Goal: Book appointment/travel/reservation

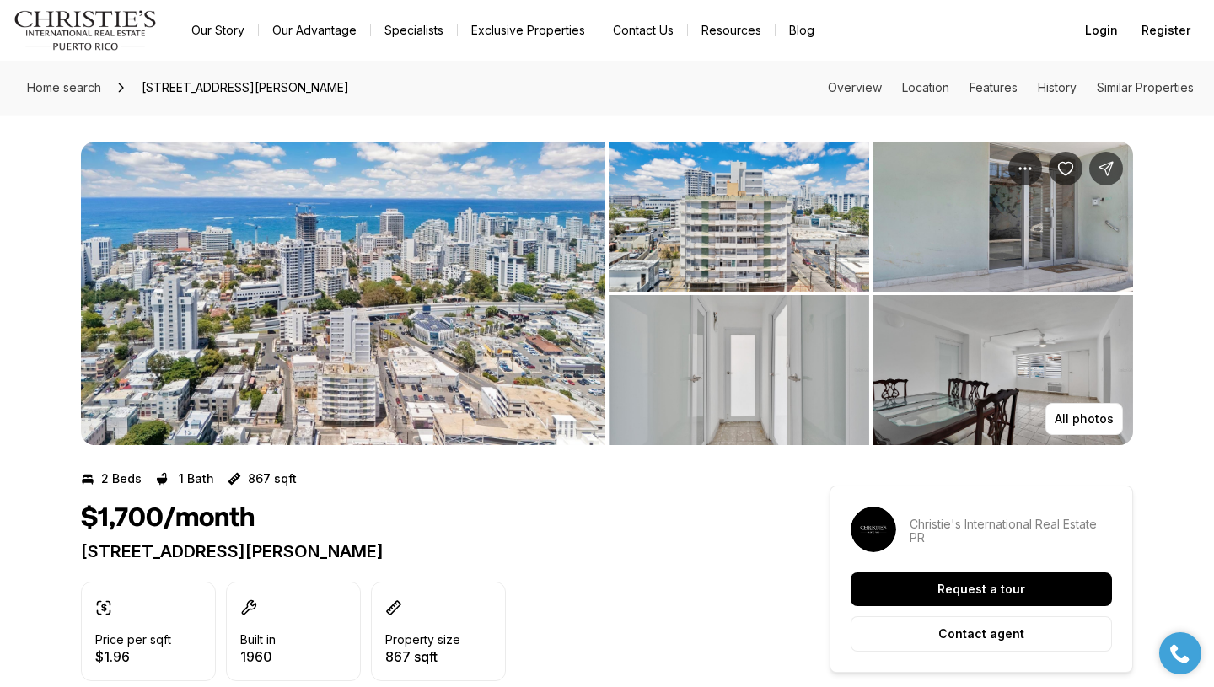
click at [953, 418] on img "View image gallery" at bounding box center [1002, 370] width 260 height 150
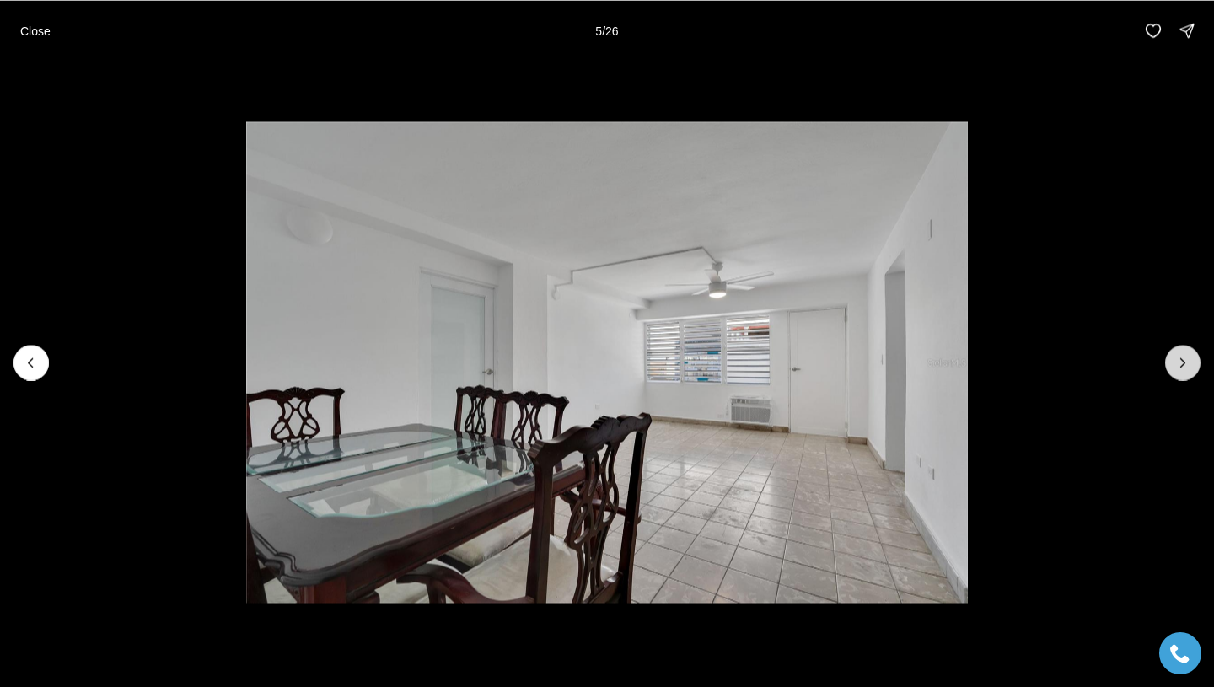
click at [1130, 351] on button "Next slide" at bounding box center [1182, 362] width 35 height 35
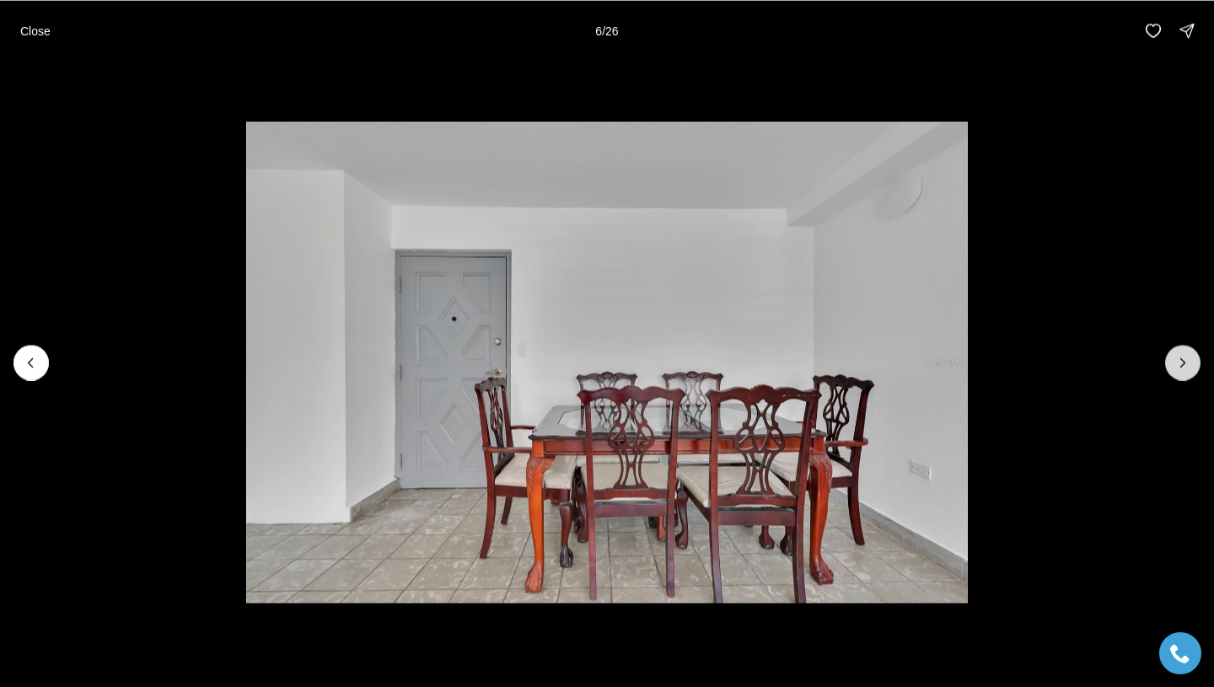
click at [1130, 351] on button "Next slide" at bounding box center [1182, 362] width 35 height 35
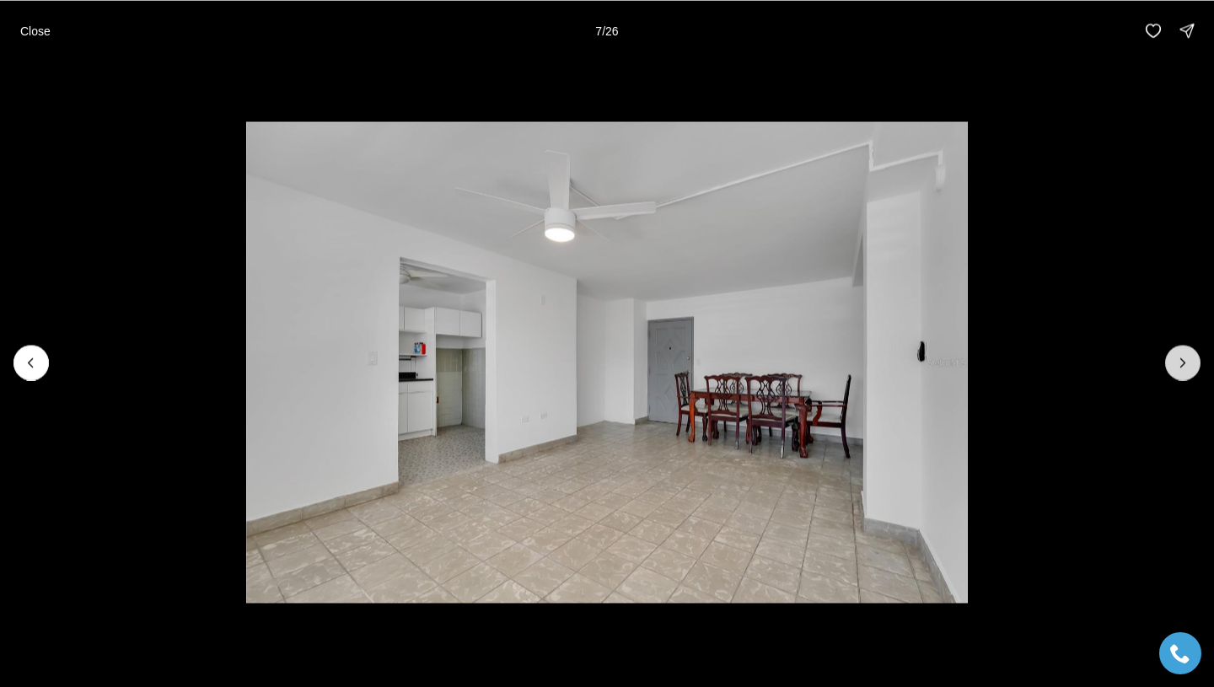
click at [1130, 351] on button "Next slide" at bounding box center [1182, 362] width 35 height 35
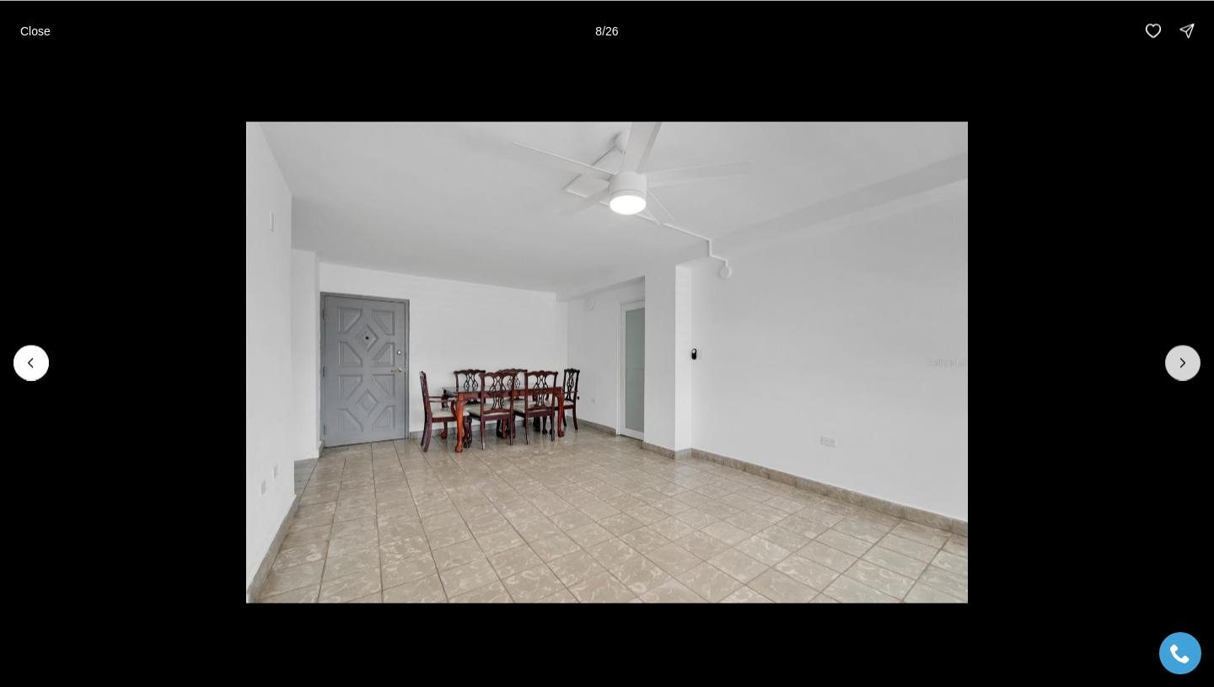
click at [1130, 351] on button "Next slide" at bounding box center [1182, 362] width 35 height 35
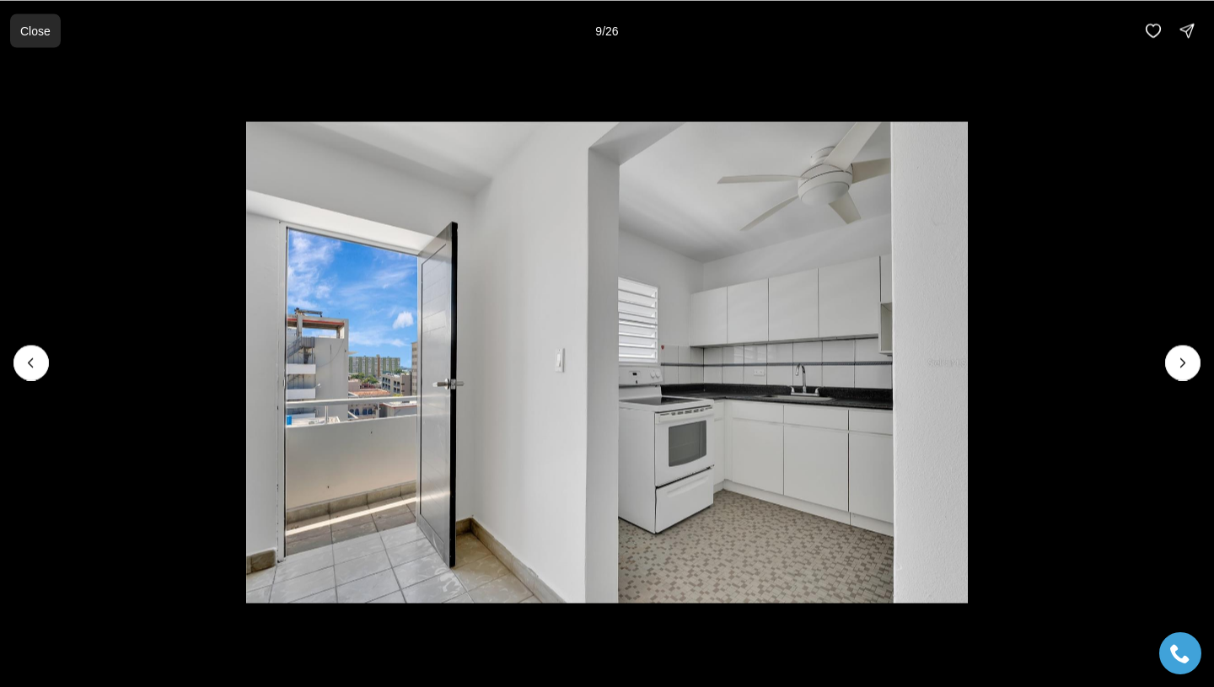
click at [31, 27] on p "Close" at bounding box center [35, 30] width 30 height 13
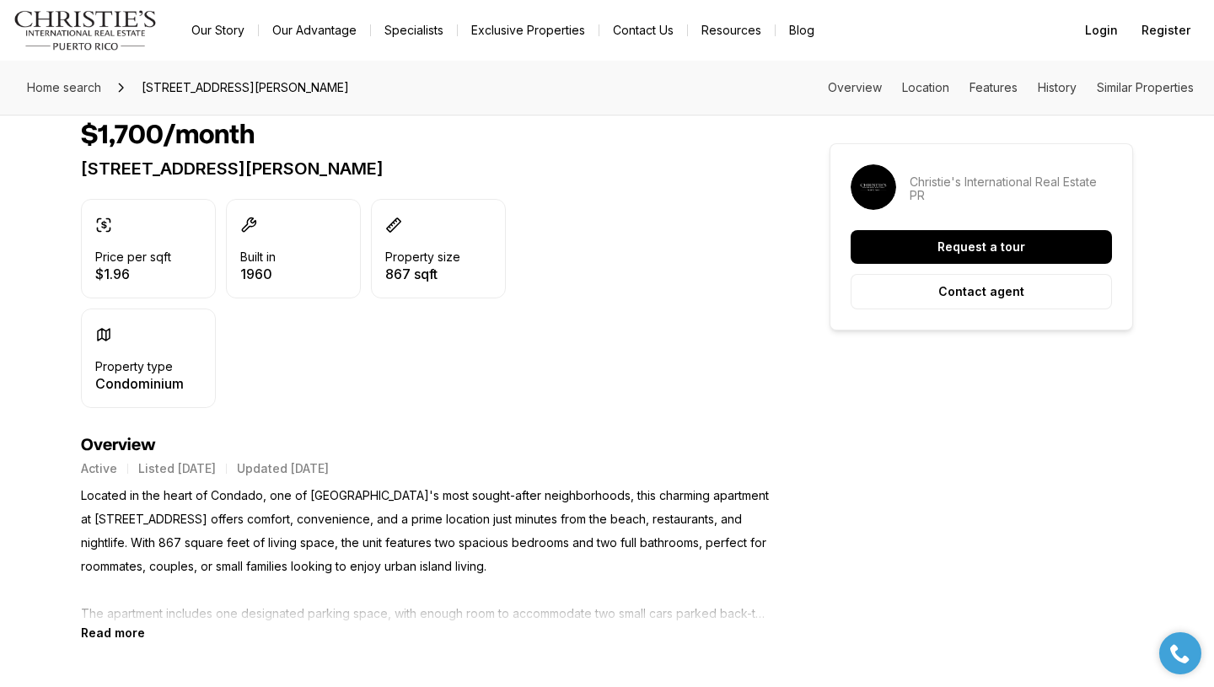
scroll to position [447, 0]
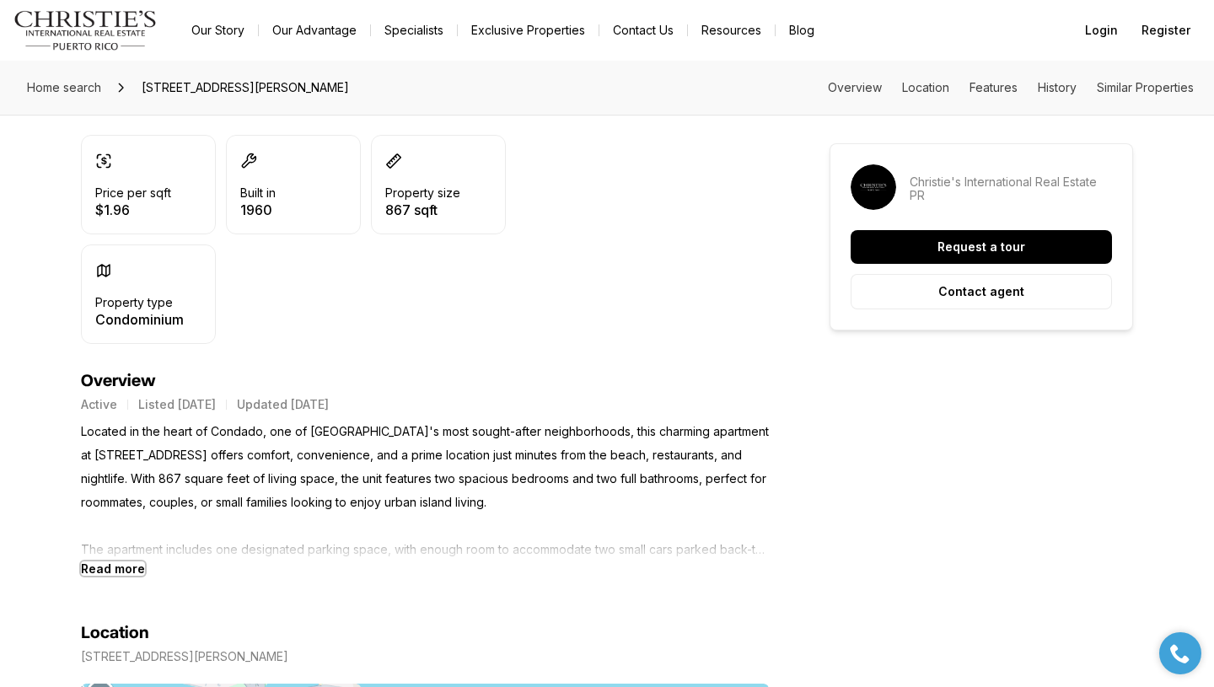
click at [93, 566] on b "Read more" at bounding box center [113, 568] width 64 height 14
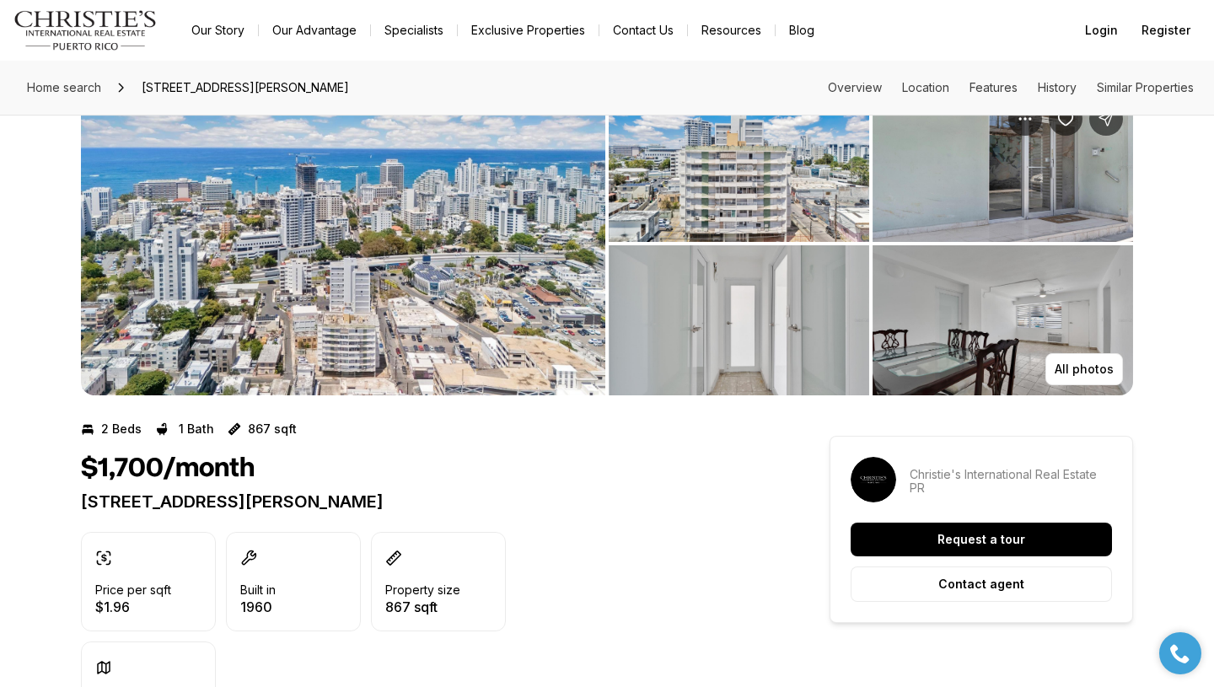
scroll to position [0, 0]
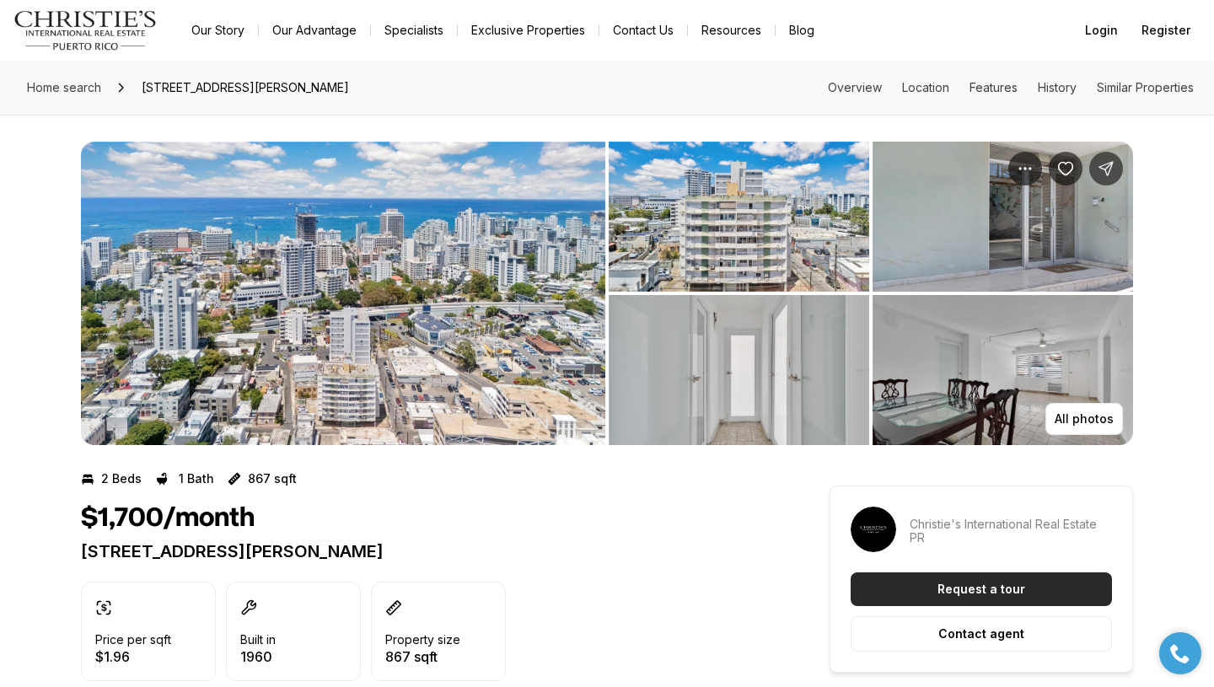
click at [928, 588] on button "Request a tour" at bounding box center [980, 589] width 261 height 34
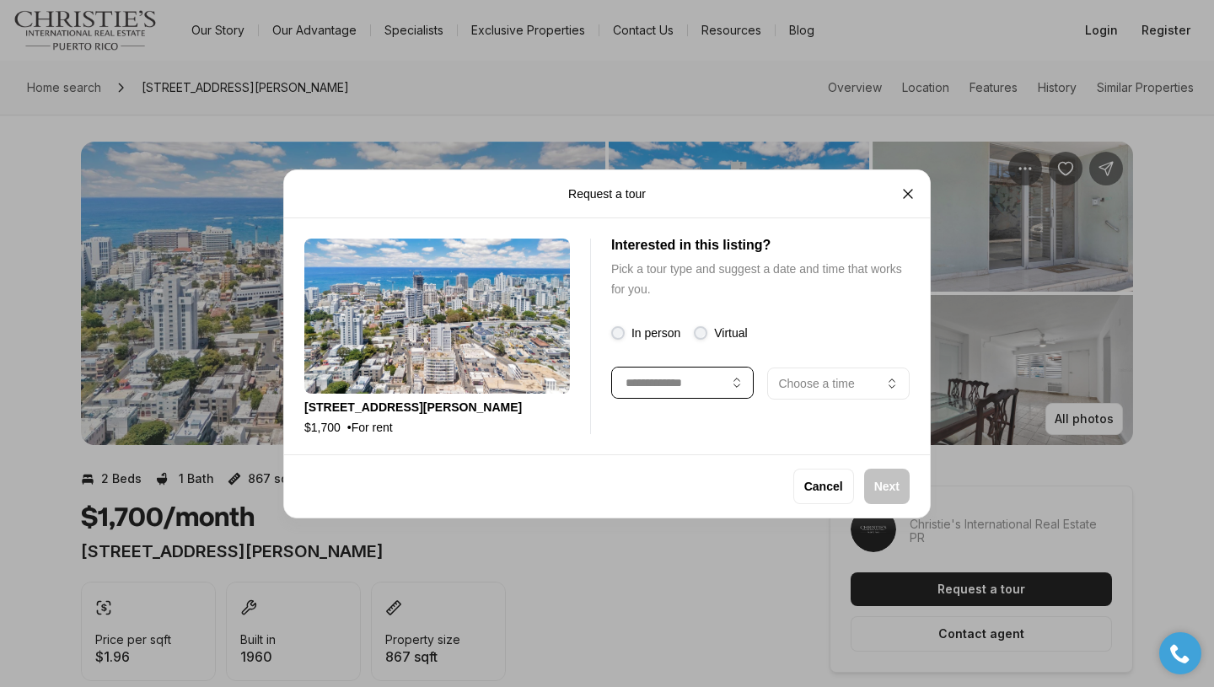
click at [675, 398] on button "button" at bounding box center [682, 383] width 142 height 32
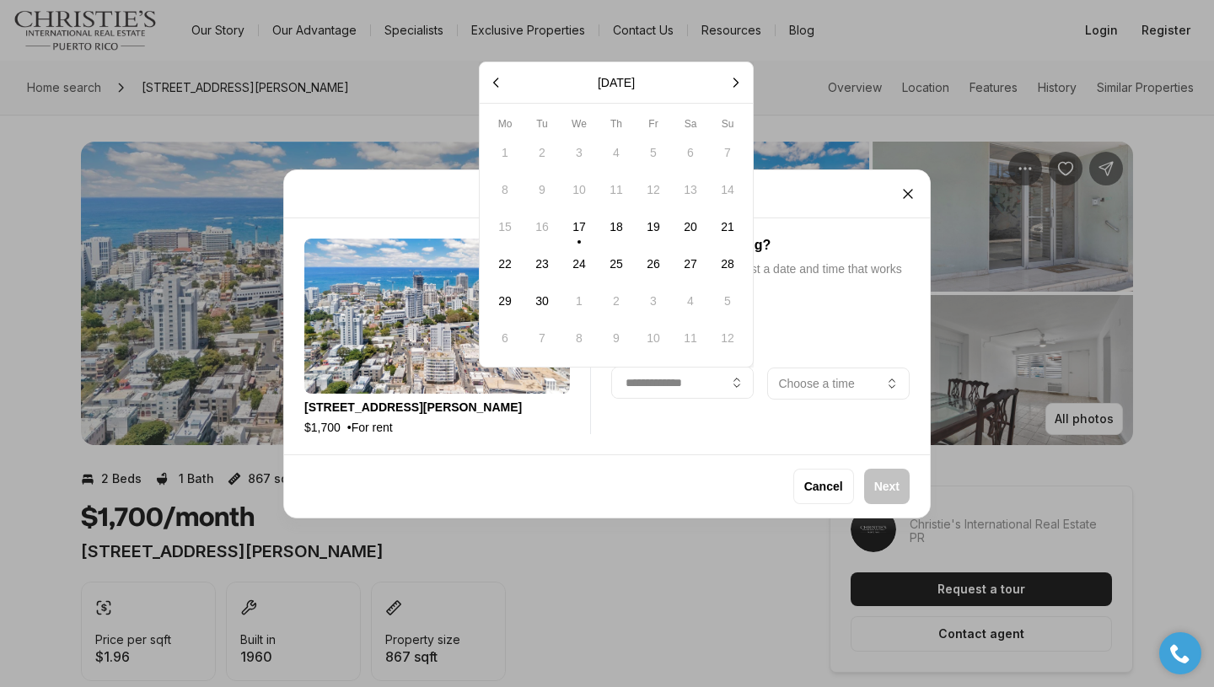
click at [657, 229] on button "19" at bounding box center [652, 226] width 35 height 35
type input "**********"
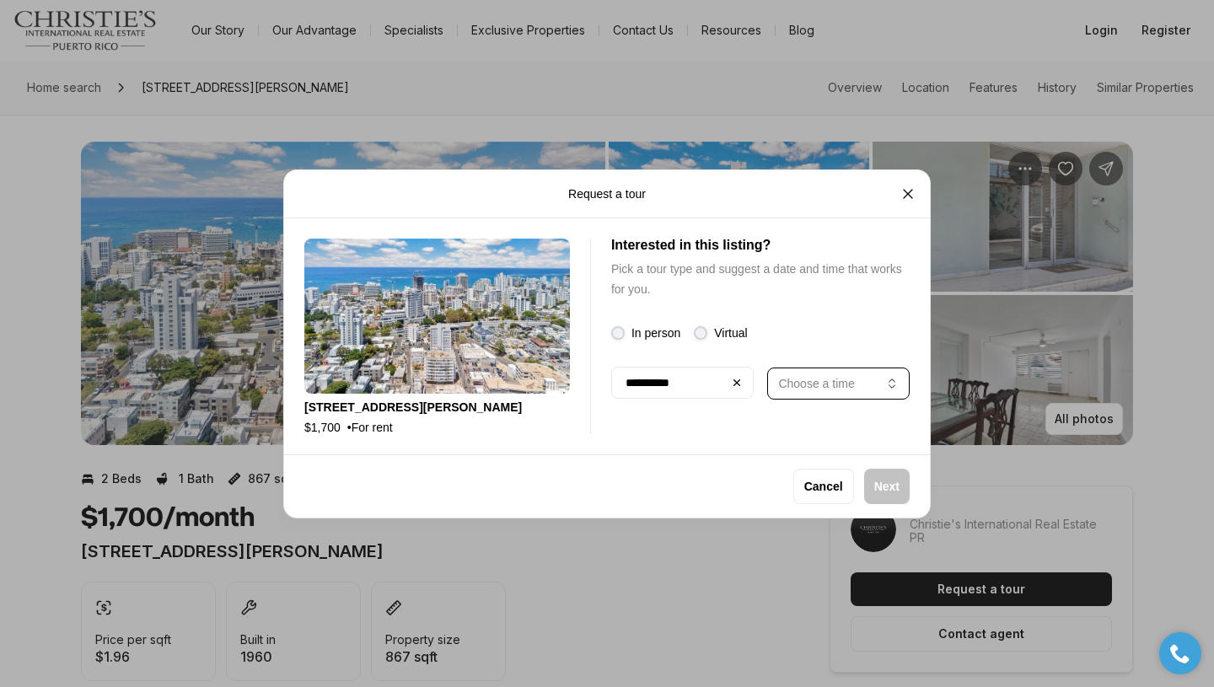
click at [802, 383] on p "Choose a time" at bounding box center [816, 382] width 76 height 13
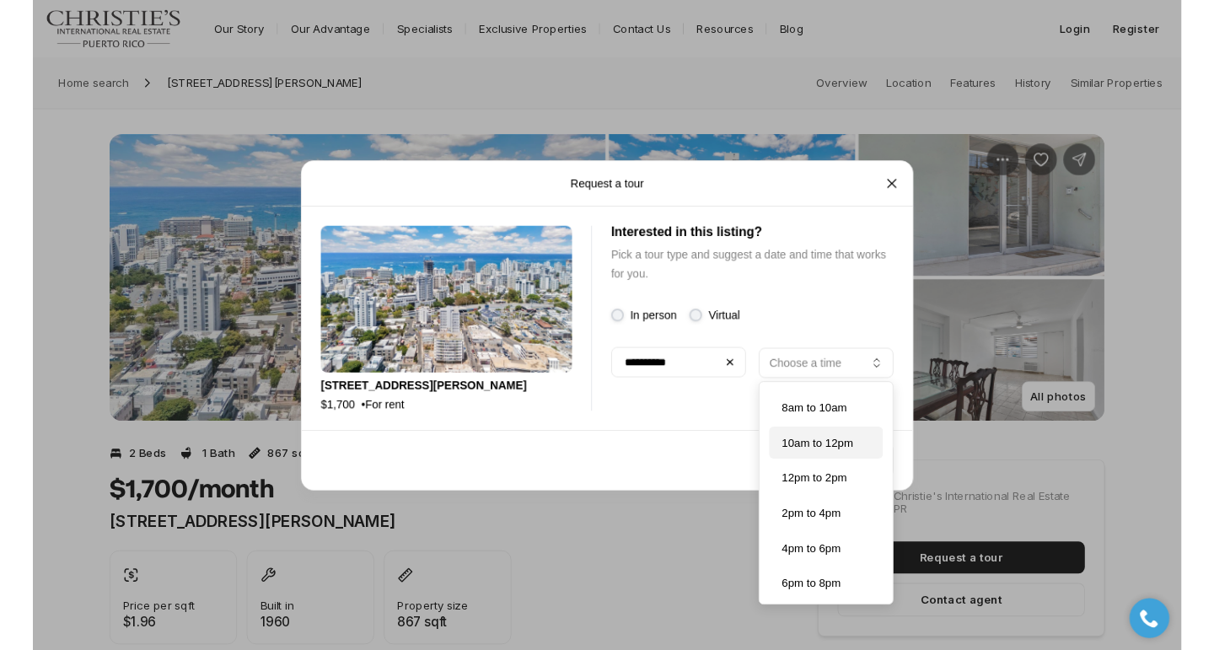
scroll to position [5, 0]
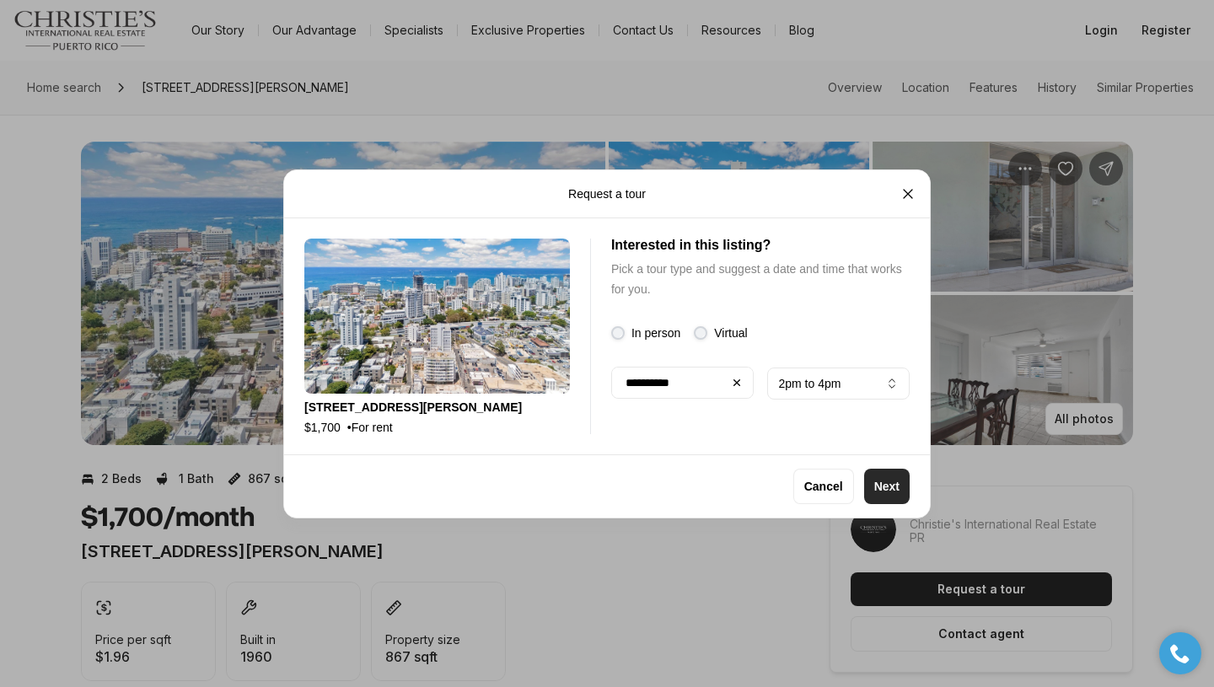
click at [886, 481] on p "Next" at bounding box center [886, 486] width 25 height 13
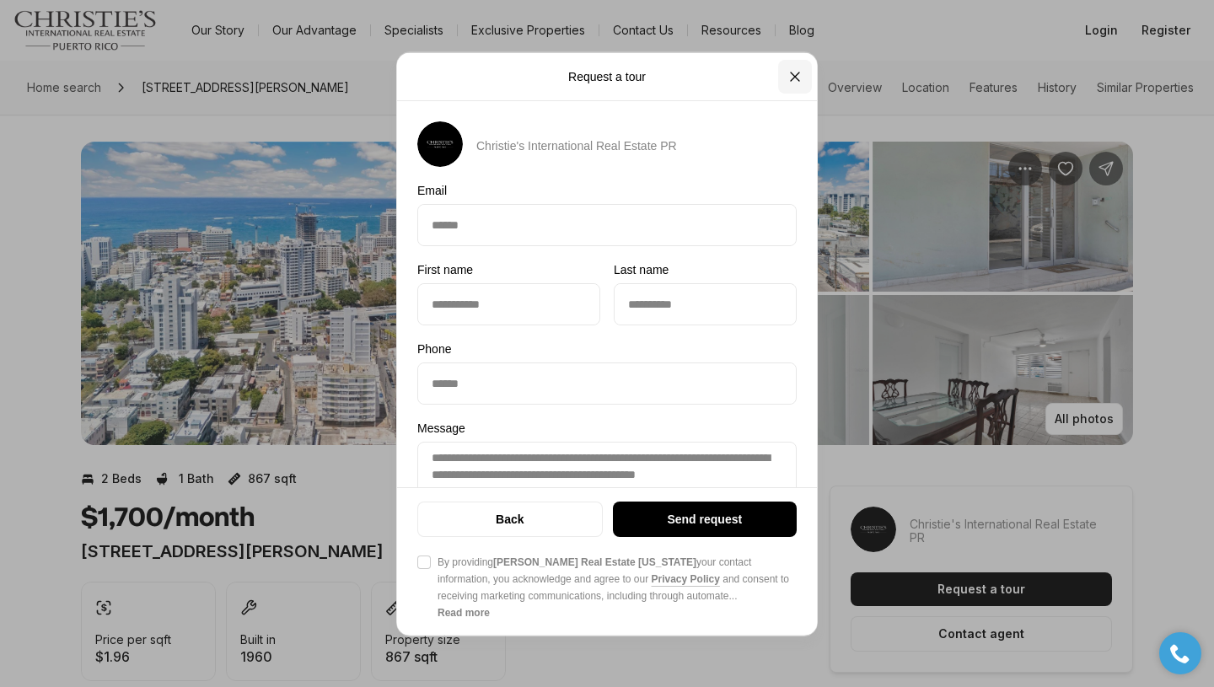
click at [796, 78] on icon "Close" at bounding box center [794, 75] width 17 height 17
